Goal: Task Accomplishment & Management: Complete application form

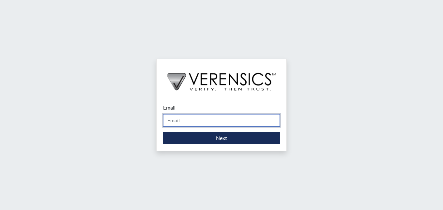
click at [172, 119] on input "Email" at bounding box center [221, 120] width 117 height 12
type input "[PERSON_NAME][EMAIL_ADDRESS][DOMAIN_NAME]"
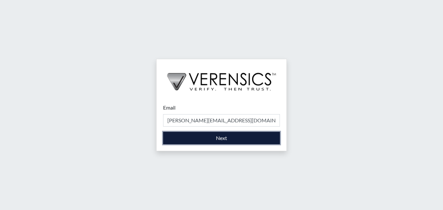
click at [211, 138] on button "Next" at bounding box center [221, 138] width 117 height 12
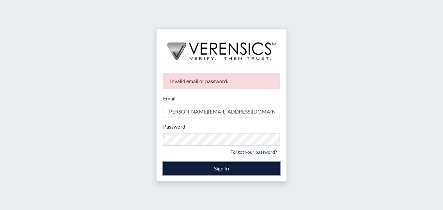
click at [212, 169] on button "Sign In" at bounding box center [221, 168] width 117 height 12
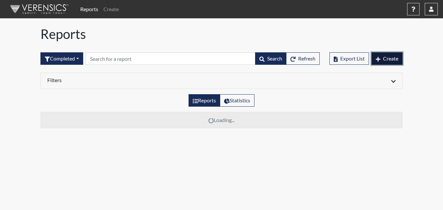
click at [385, 59] on span "Create" at bounding box center [390, 58] width 15 height 6
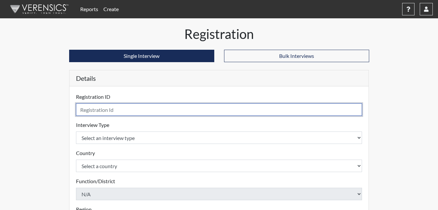
click at [103, 109] on input "text" at bounding box center [219, 109] width 287 height 12
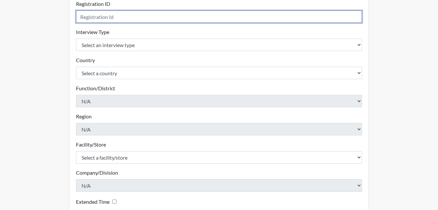
scroll to position [92, 0]
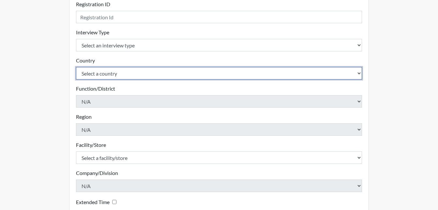
click at [358, 73] on select "Select a country [GEOGRAPHIC_DATA] [GEOGRAPHIC_DATA]" at bounding box center [219, 73] width 287 height 12
select select "united-states-of-[GEOGRAPHIC_DATA]"
click at [76, 67] on select "Select a country [GEOGRAPHIC_DATA] [GEOGRAPHIC_DATA]" at bounding box center [219, 73] width 287 height 12
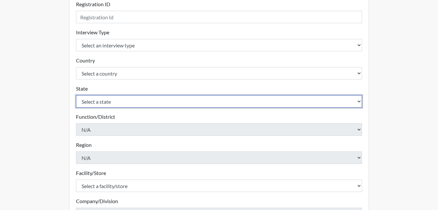
click at [361, 102] on select "Select a state [US_STATE] [US_STATE] [US_STATE] [US_STATE] [US_STATE] [US_STATE…" at bounding box center [219, 101] width 287 height 12
select select "GA"
click at [76, 95] on select "Select a state [US_STATE] [US_STATE] [US_STATE] [US_STATE] [US_STATE] [US_STATE…" at bounding box center [219, 101] width 287 height 12
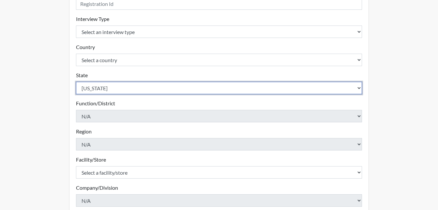
scroll to position [125, 0]
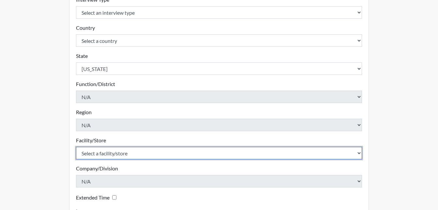
click at [359, 154] on select "Select a facility/store Long Unit [PERSON_NAME] [PERSON_NAME] Women's PDC" at bounding box center [219, 153] width 287 height 12
select select "0df420ef-37bf-4276-ba7a-c1d957eaad15"
click at [76, 147] on select "Select a facility/store Long Unit [PERSON_NAME] [PERSON_NAME] Women's PDC" at bounding box center [219, 153] width 287 height 12
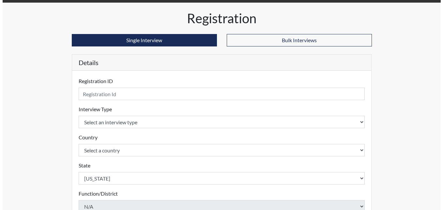
scroll to position [0, 0]
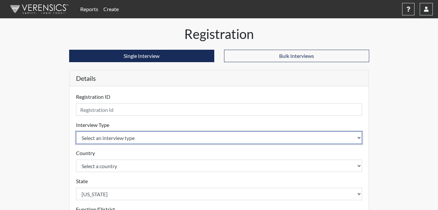
click at [359, 139] on select "Select an interview type Corrections Pre-Employment" at bounding box center [219, 137] width 287 height 12
select select "ff733e93-e1bf-11ea-9c9f-0eff0cf7eb8f"
click at [76, 131] on select "Select an interview type Corrections Pre-Employment" at bounding box center [219, 137] width 287 height 12
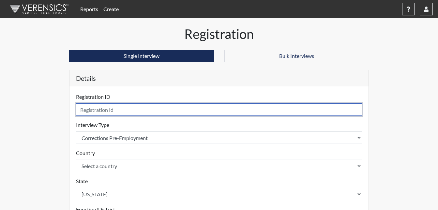
click at [122, 111] on input "text" at bounding box center [219, 109] width 287 height 12
type input "tad7908"
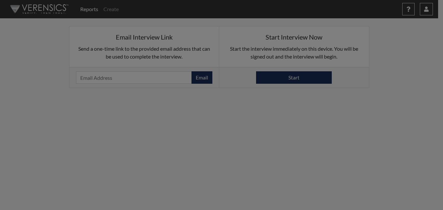
click at [297, 74] on div at bounding box center [221, 105] width 443 height 210
click at [300, 77] on div at bounding box center [221, 105] width 443 height 210
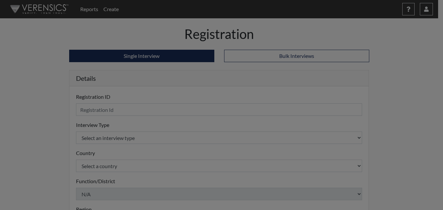
click at [325, 110] on div at bounding box center [221, 105] width 443 height 210
click at [167, 110] on div at bounding box center [221, 105] width 443 height 210
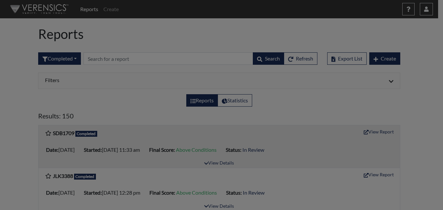
click at [378, 58] on div at bounding box center [221, 105] width 443 height 210
click at [425, 11] on div at bounding box center [221, 105] width 443 height 210
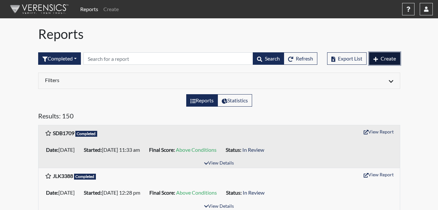
click at [391, 58] on span "Create" at bounding box center [388, 58] width 15 height 6
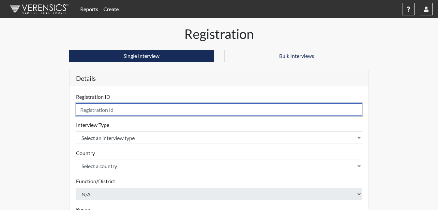
click at [100, 107] on input "text" at bounding box center [219, 109] width 287 height 12
type input "tad7908"
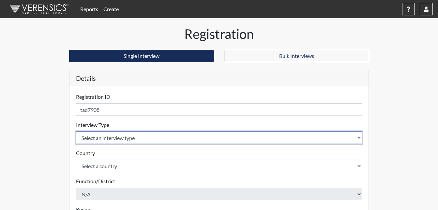
click at [360, 137] on select "Select an interview type Corrections Pre-Employment" at bounding box center [219, 137] width 287 height 12
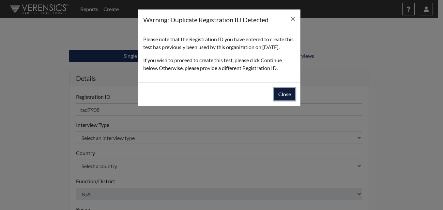
click at [291, 100] on button "Close" at bounding box center [284, 94] width 21 height 12
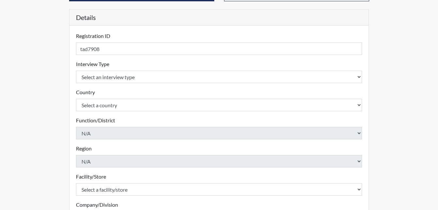
scroll to position [65, 0]
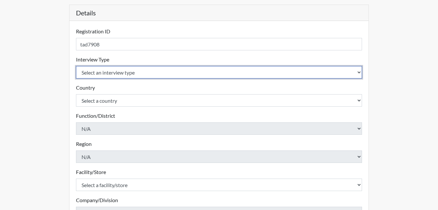
click at [360, 70] on select "Select an interview type Corrections Pre-Employment" at bounding box center [219, 72] width 287 height 12
select select "ff733e93-e1bf-11ea-9c9f-0eff0cf7eb8f"
click at [76, 66] on select "Select an interview type Corrections Pre-Employment" at bounding box center [219, 72] width 287 height 12
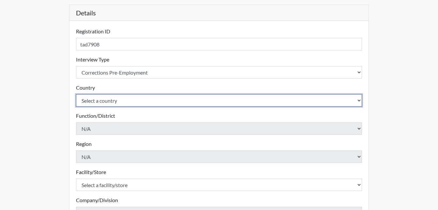
click at [358, 100] on select "Select a country [GEOGRAPHIC_DATA] [GEOGRAPHIC_DATA]" at bounding box center [219, 100] width 287 height 12
select select "united-states-of-[GEOGRAPHIC_DATA]"
click at [76, 94] on select "Select a country [GEOGRAPHIC_DATA] [GEOGRAPHIC_DATA]" at bounding box center [219, 100] width 287 height 12
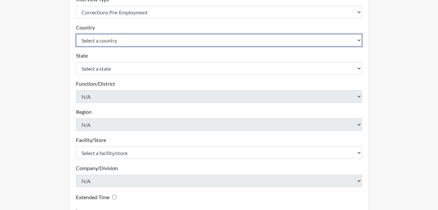
scroll to position [131, 0]
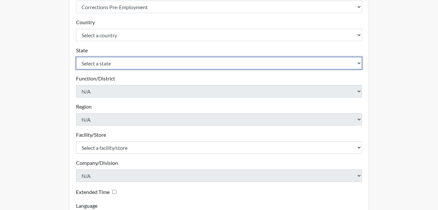
click at [359, 63] on select "Select a state [US_STATE] [US_STATE] [US_STATE] [US_STATE] [US_STATE] [US_STATE…" at bounding box center [219, 63] width 287 height 12
select select "GA"
click at [76, 57] on select "Select a state [US_STATE] [US_STATE] [US_STATE] [US_STATE] [US_STATE] [US_STATE…" at bounding box center [219, 63] width 287 height 12
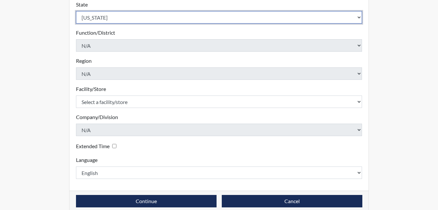
scroll to position [186, 0]
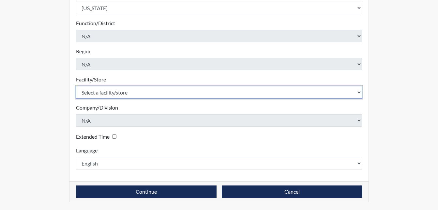
click at [361, 94] on select "Select a facility/store Long Unit [PERSON_NAME] [PERSON_NAME] Women's PDC" at bounding box center [219, 92] width 287 height 12
select select "0df420ef-37bf-4276-ba7a-c1d957eaad15"
click at [76, 86] on select "Select a facility/store Long Unit [PERSON_NAME] [PERSON_NAME] Women's PDC" at bounding box center [219, 92] width 287 height 12
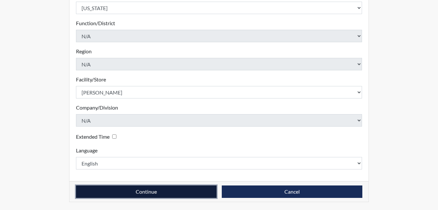
click at [128, 191] on button "Continue" at bounding box center [146, 191] width 141 height 12
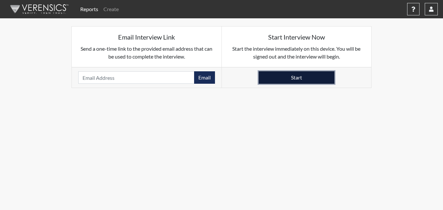
click at [317, 75] on button "Start" at bounding box center [297, 77] width 76 height 12
